Goal: Use online tool/utility: Utilize a website feature to perform a specific function

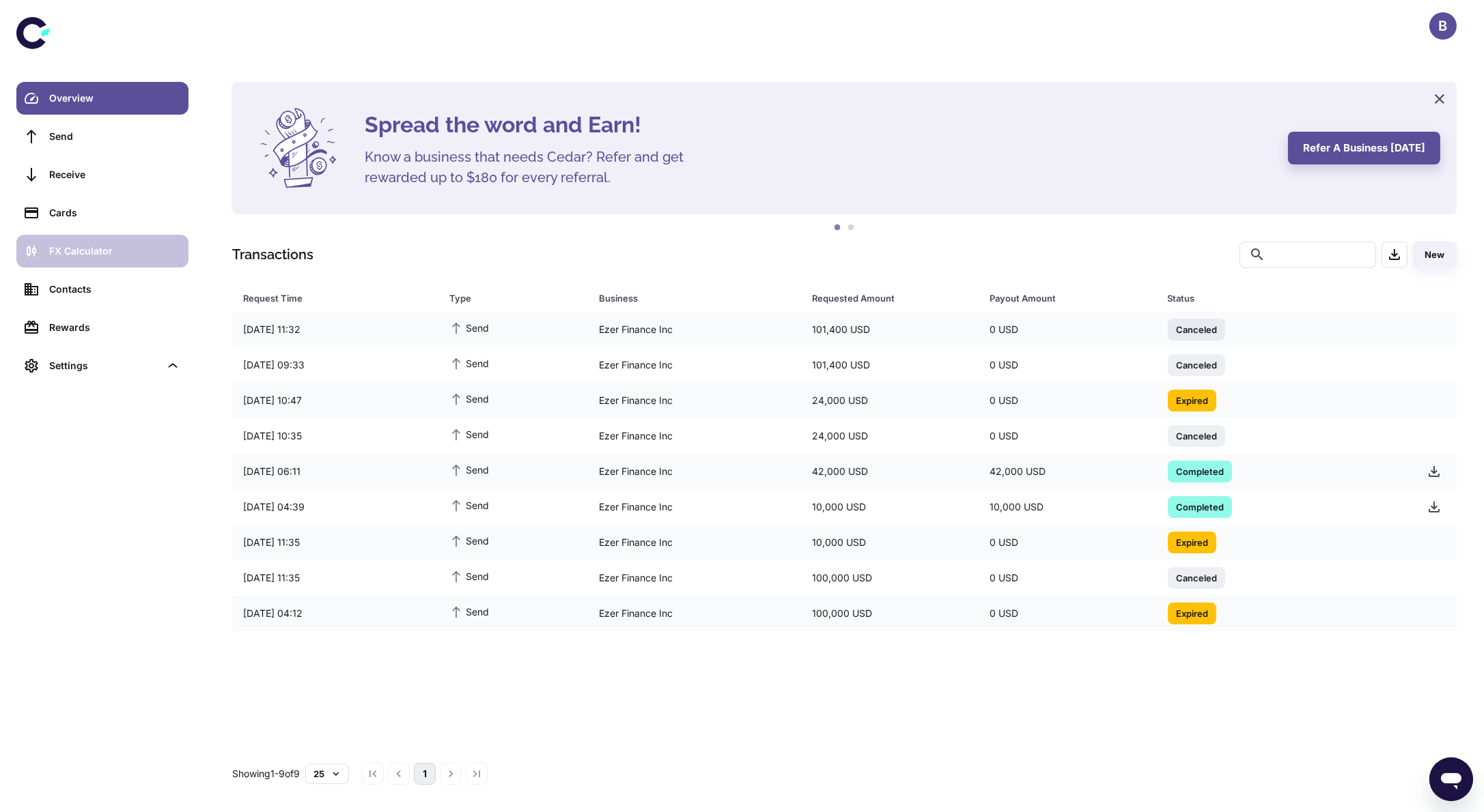
click at [97, 245] on div "FX Calculator" at bounding box center [114, 251] width 131 height 15
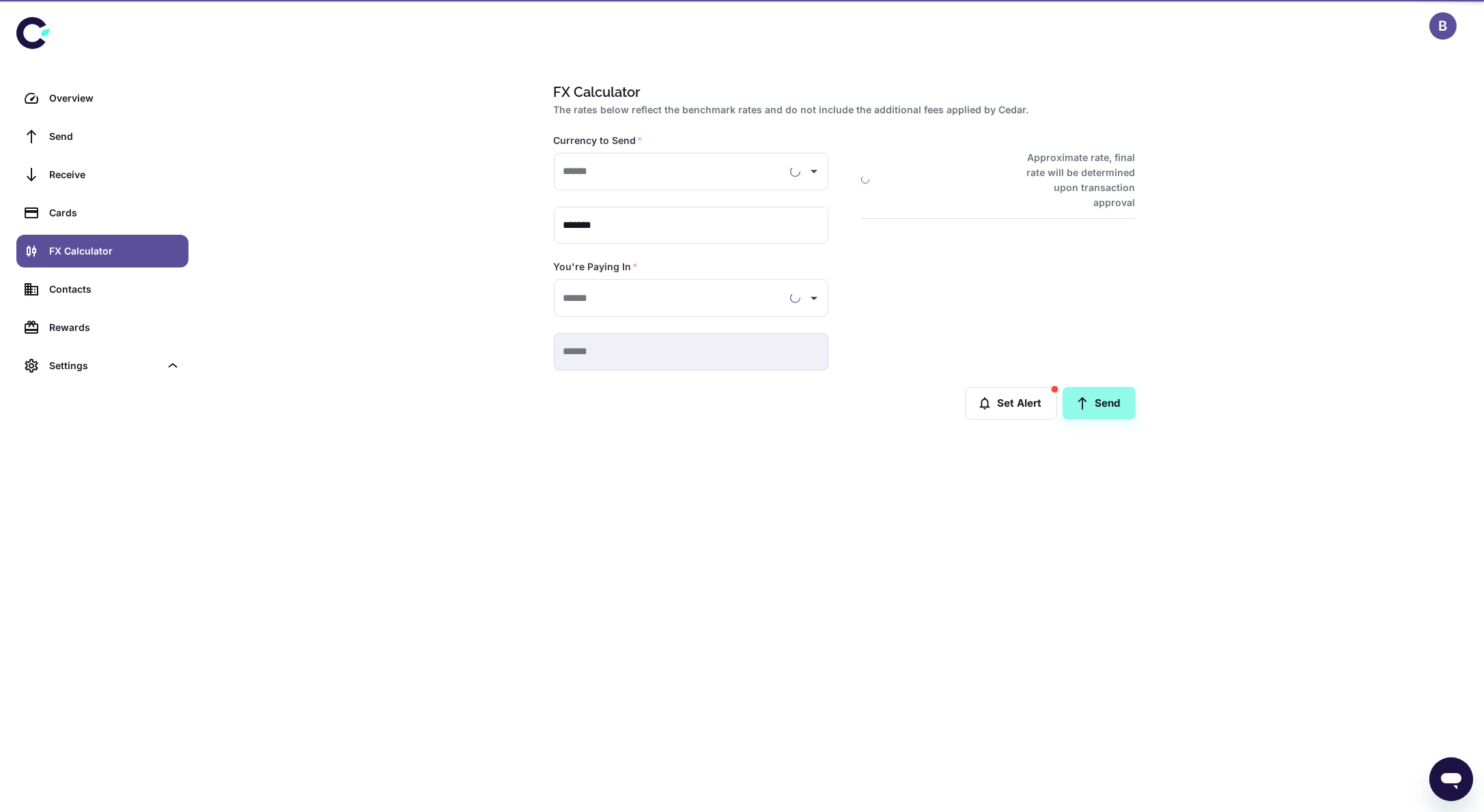
type input "**********"
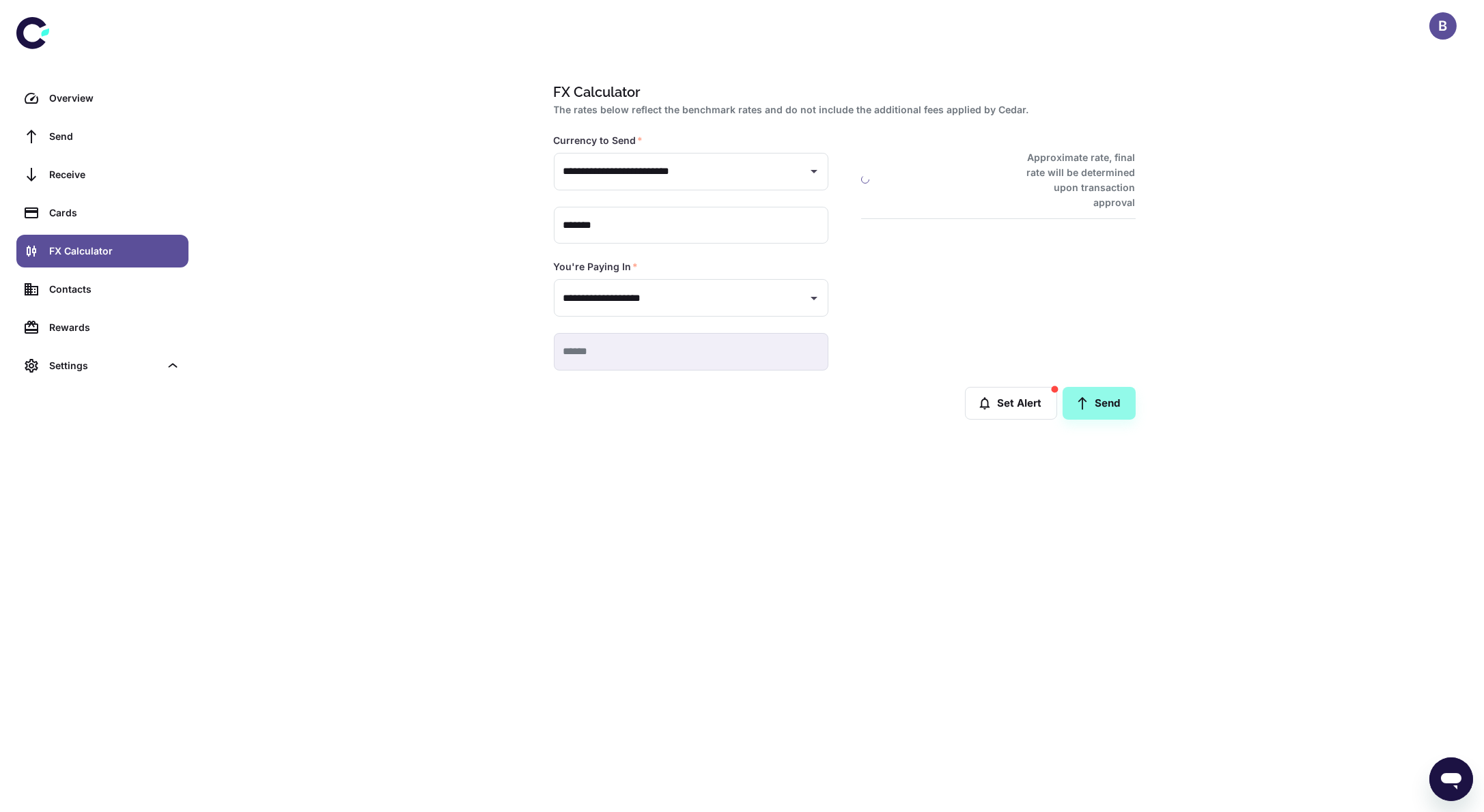
type input "**********"
